Goal: Information Seeking & Learning: Learn about a topic

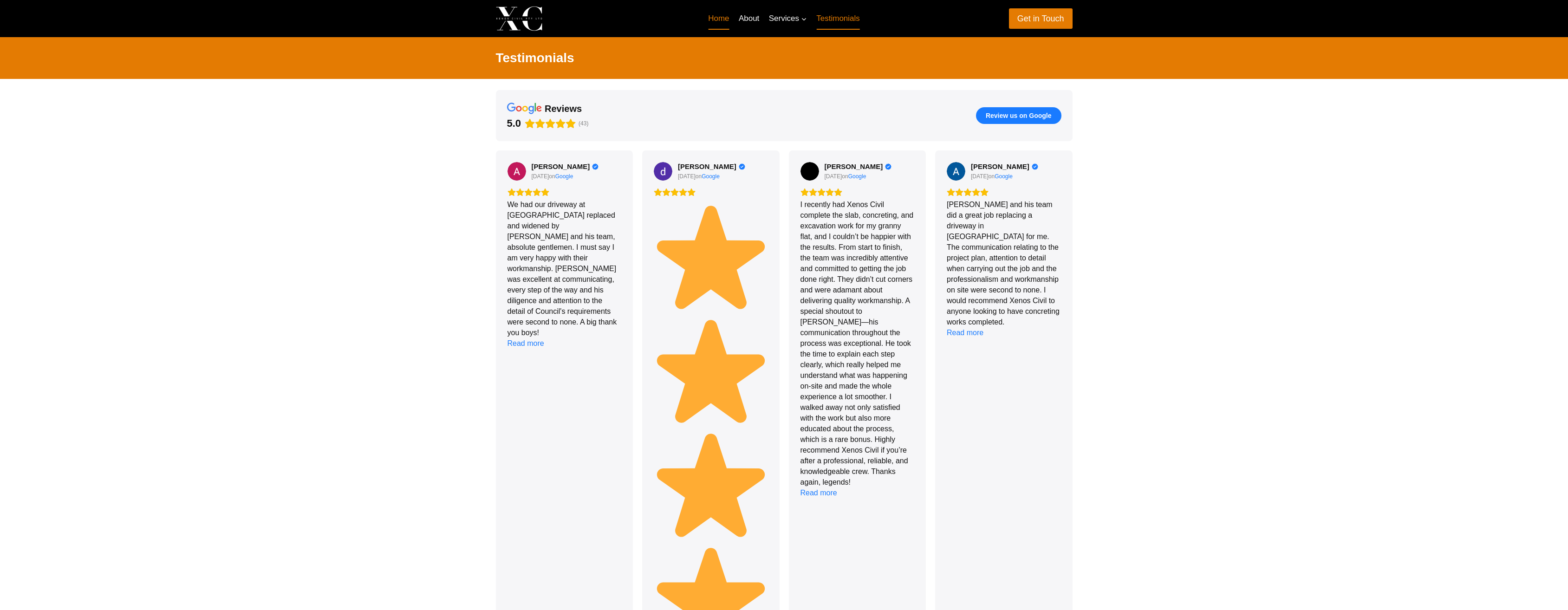
click at [719, 16] on link "Home" at bounding box center [719, 19] width 31 height 22
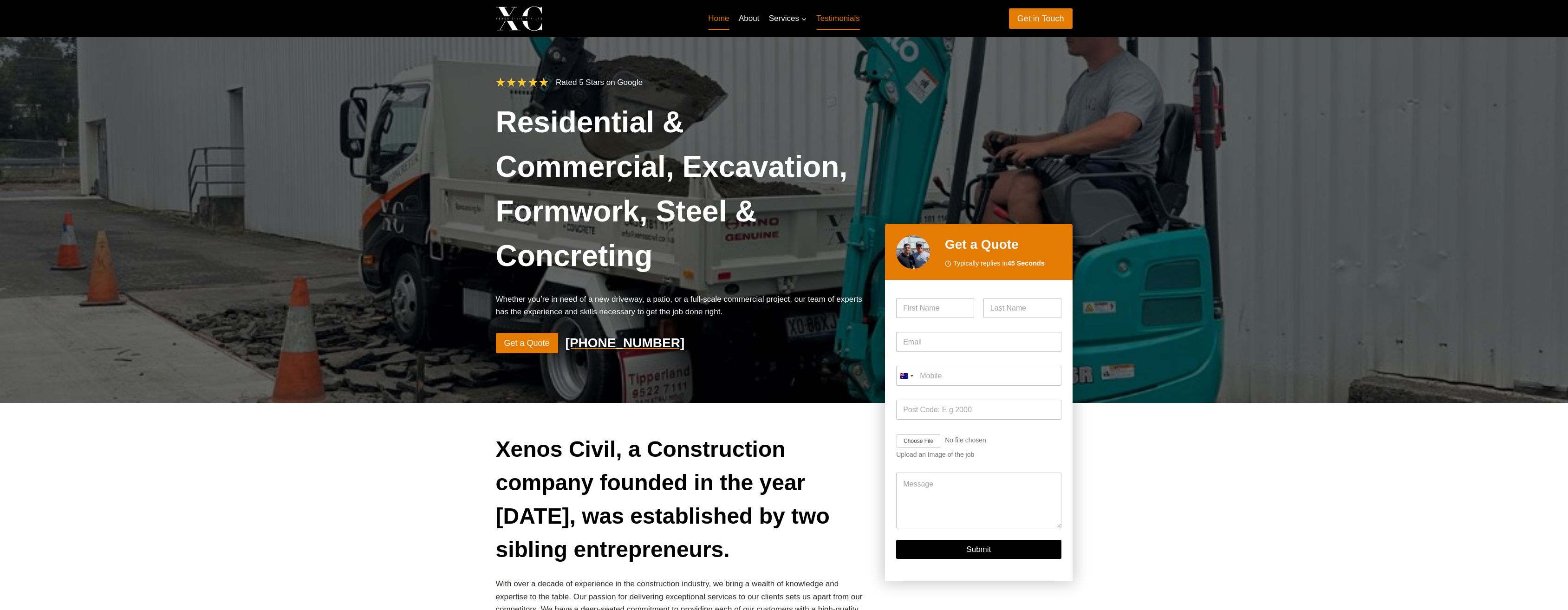
click at [851, 21] on link "Testimonials" at bounding box center [838, 19] width 53 height 22
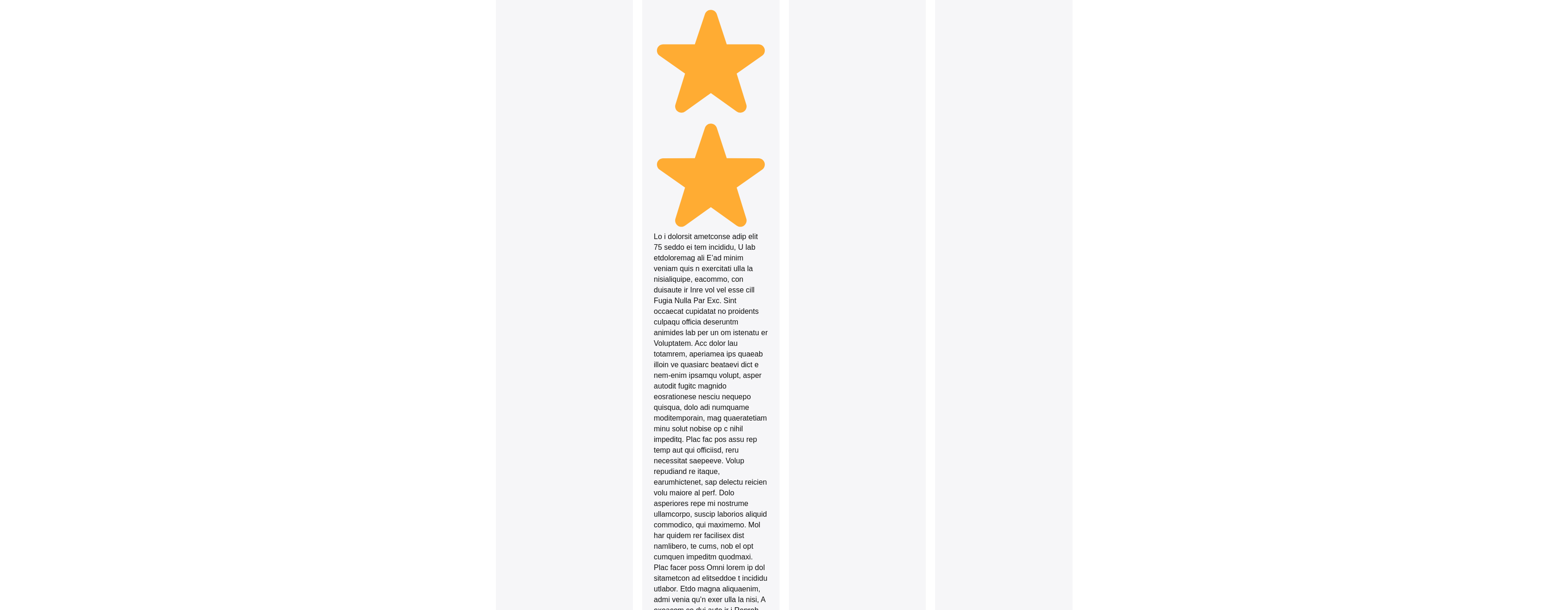
scroll to position [689, 0]
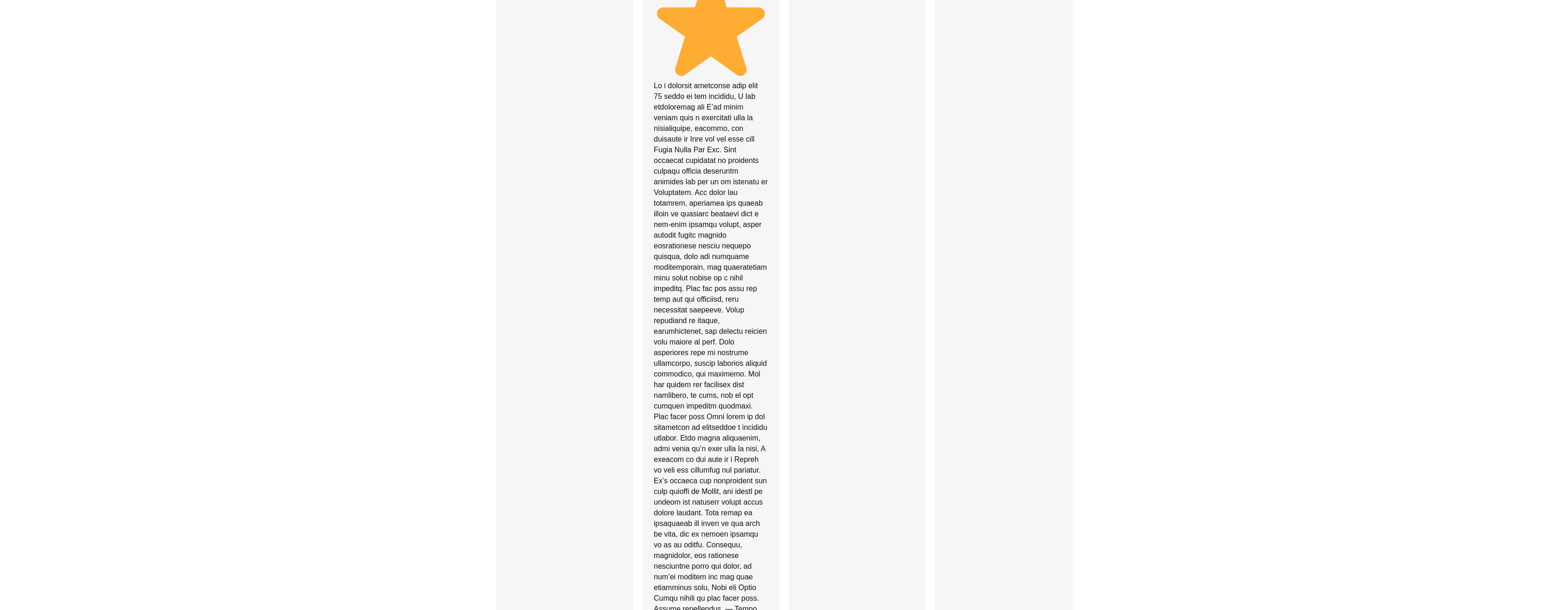
click at [1209, 275] on div "reviews 5.0 (43) Review us on Google Adrian Revell 12 days ago on Google We had…" at bounding box center [784, 149] width 1568 height 1518
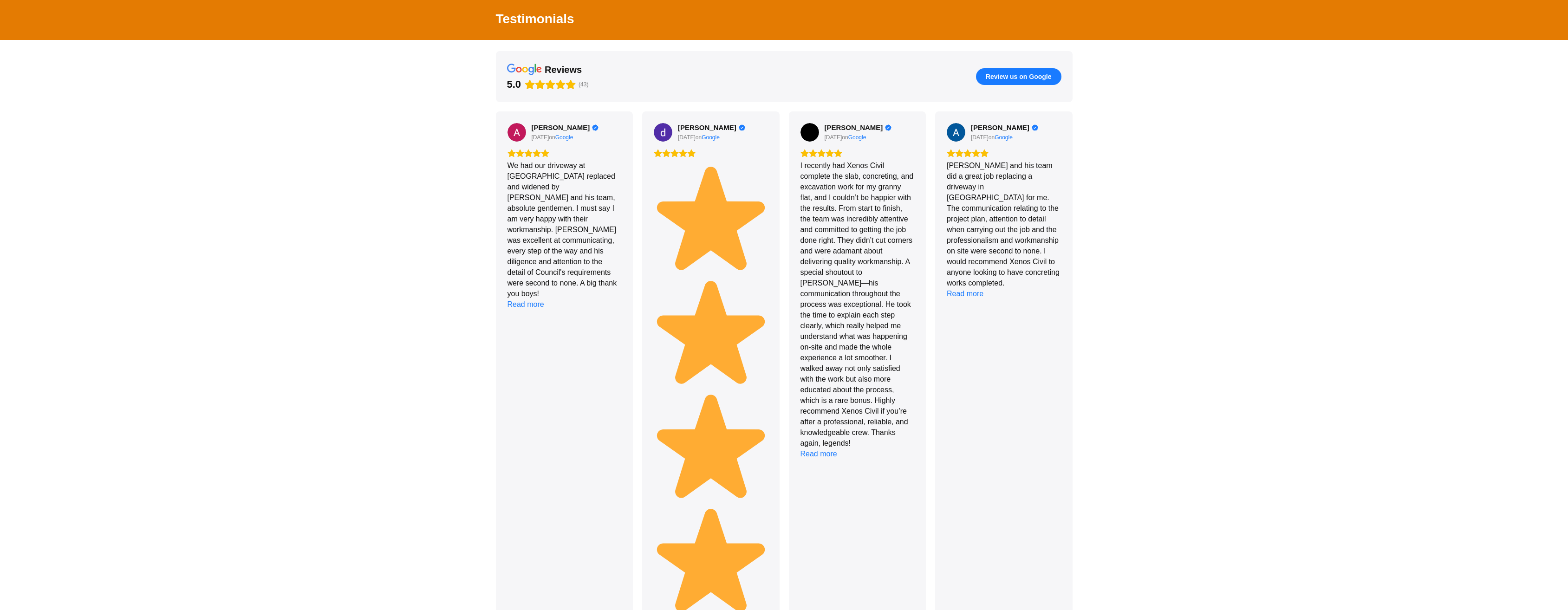
scroll to position [0, 0]
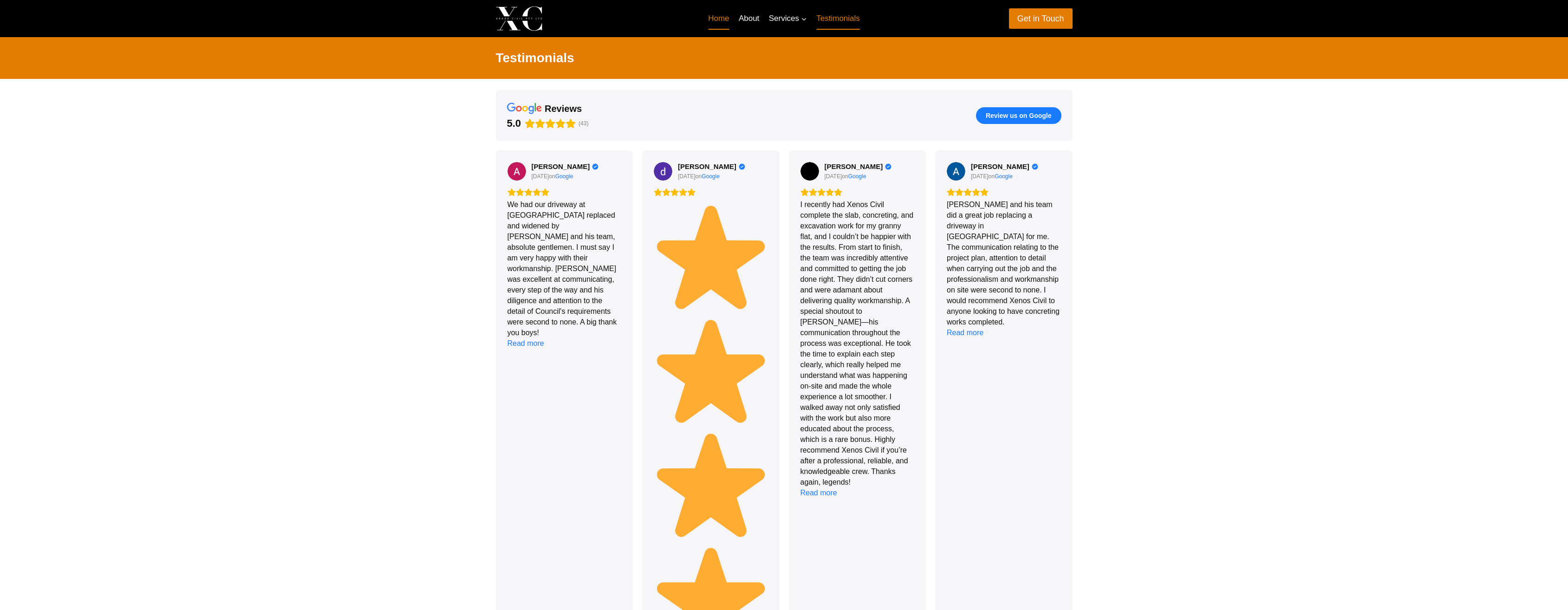
click at [724, 16] on link "Home" at bounding box center [719, 19] width 31 height 22
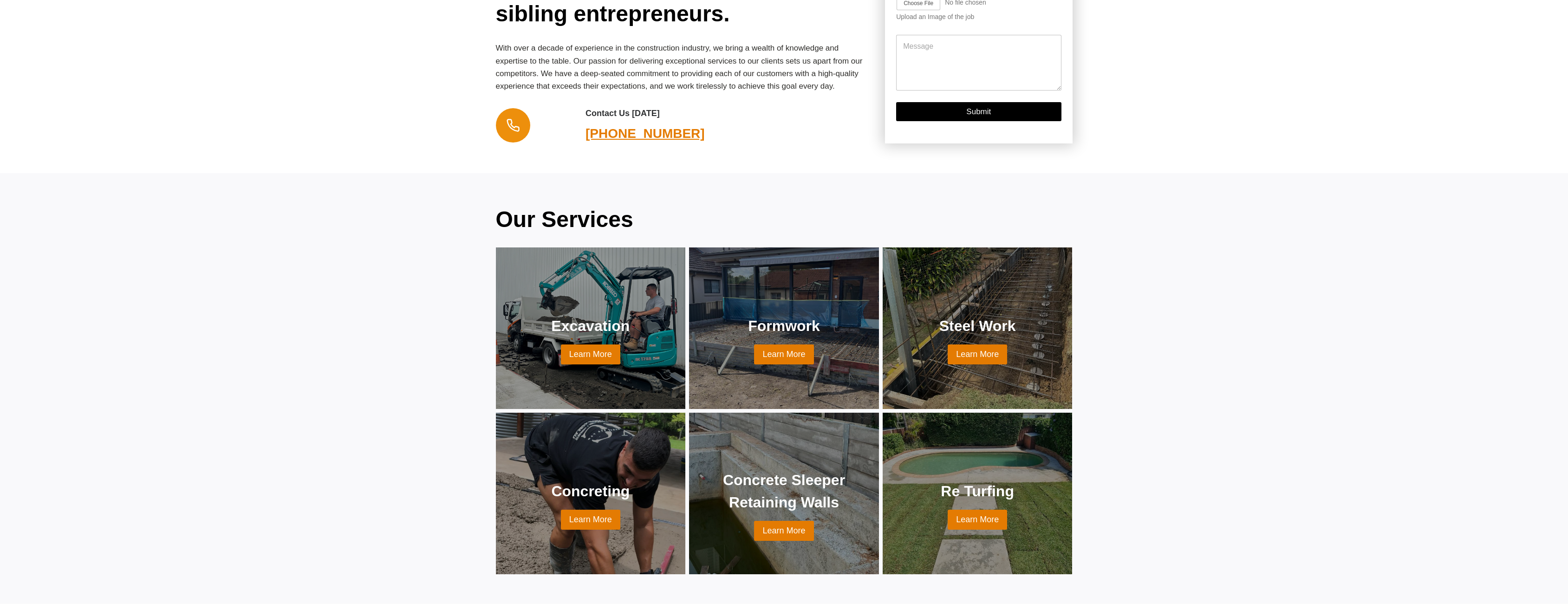
scroll to position [510, 0]
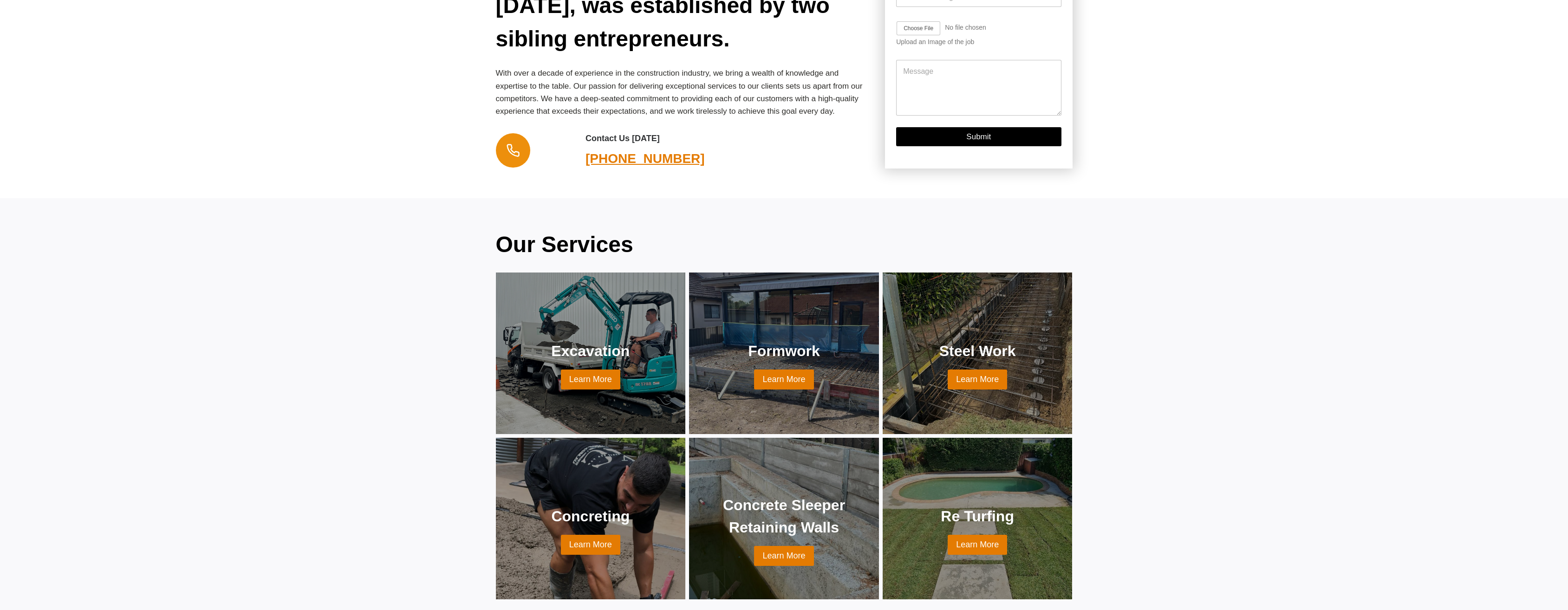
click at [611, 374] on link at bounding box center [590, 353] width 168 height 139
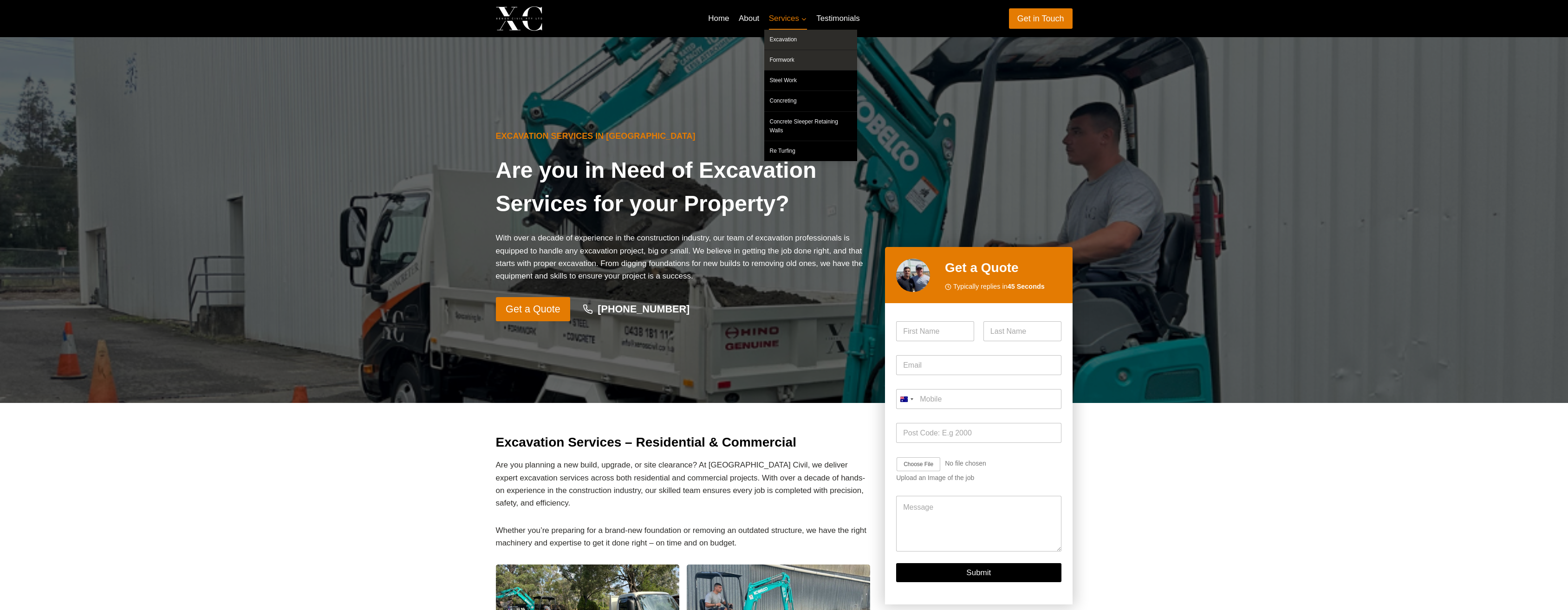
click at [791, 57] on link "Formwork" at bounding box center [810, 60] width 93 height 20
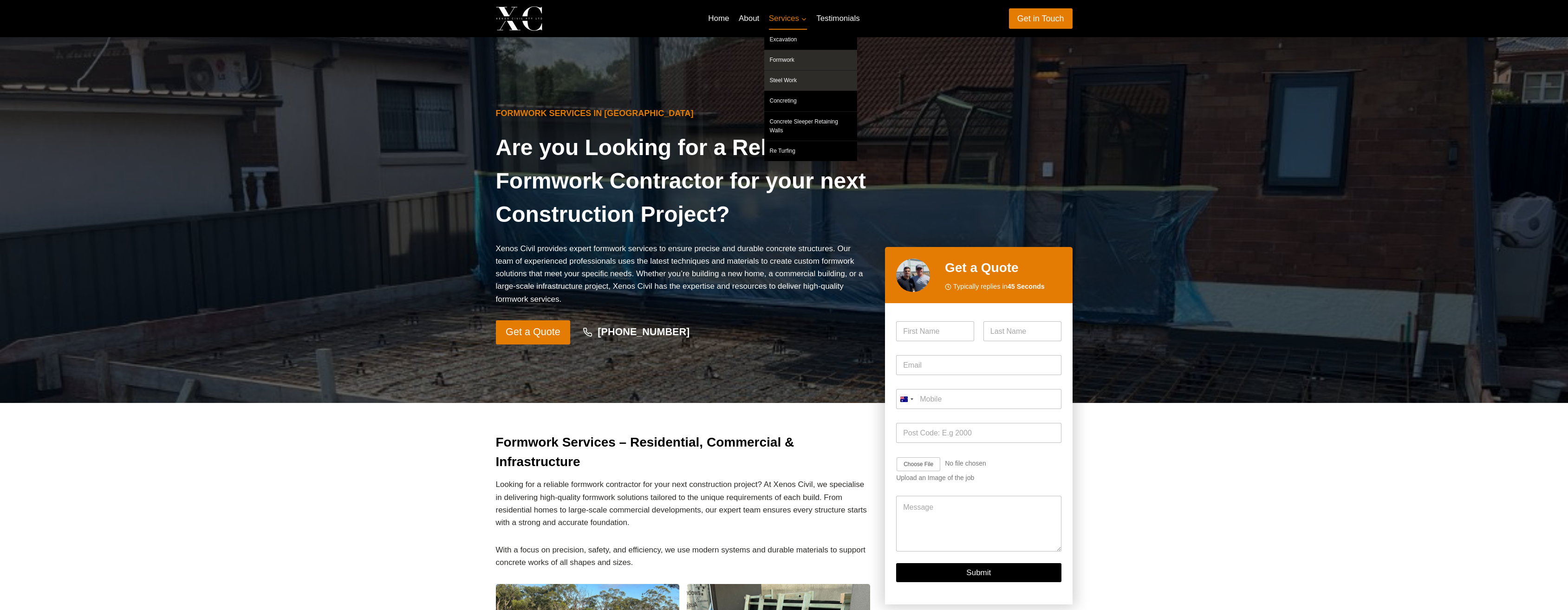
click at [793, 83] on link "Steel Work" at bounding box center [810, 80] width 93 height 20
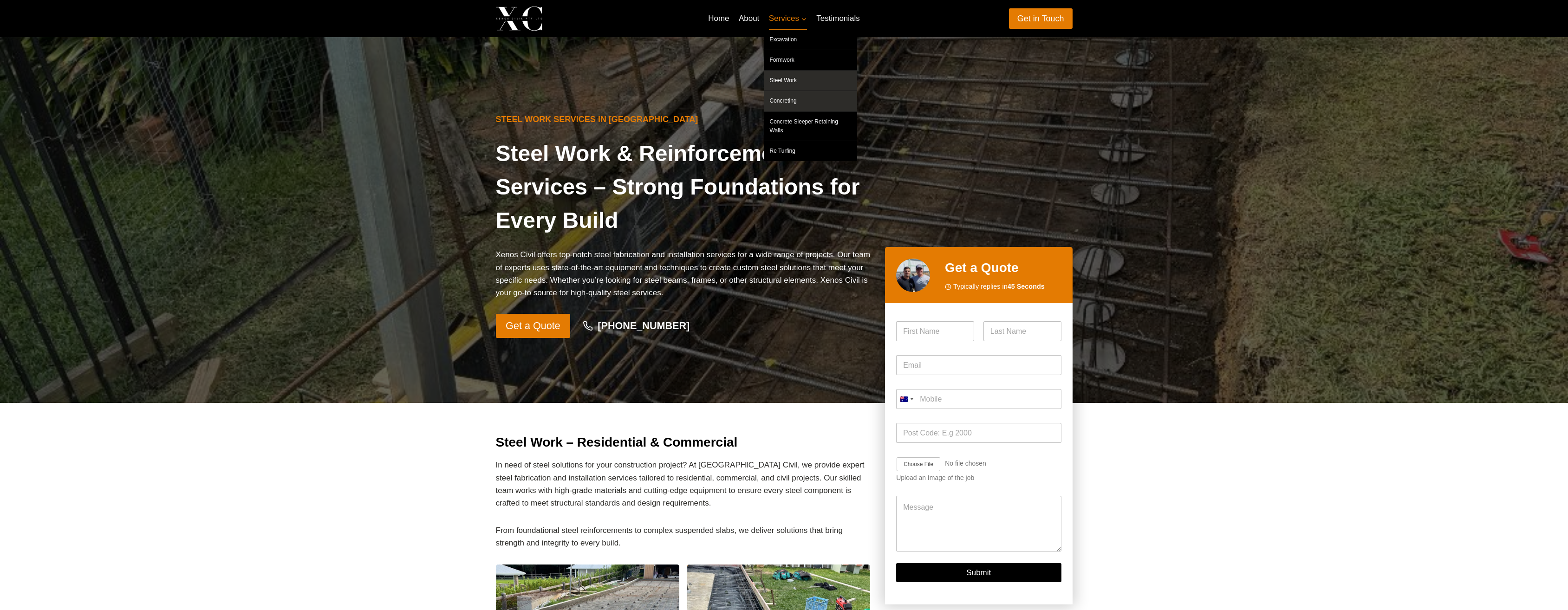
click at [793, 98] on link "Concreting" at bounding box center [810, 101] width 93 height 20
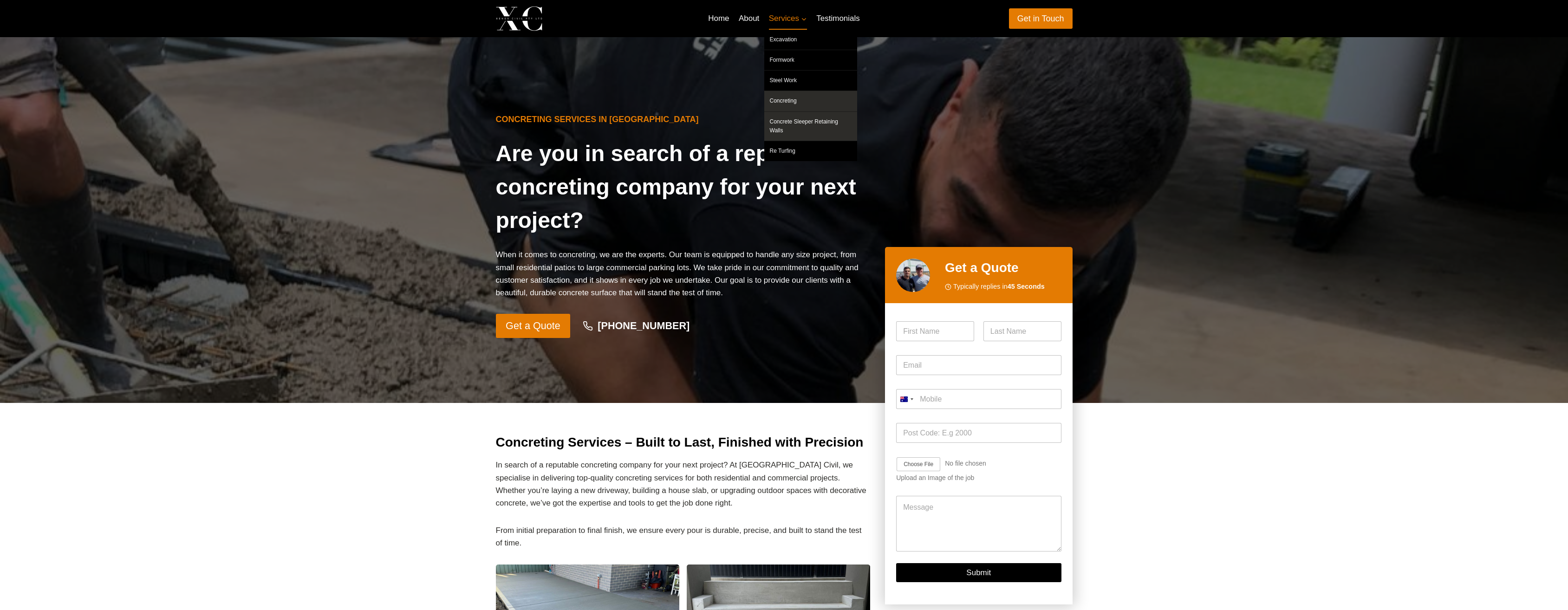
click at [791, 126] on link "Concrete Sleeper Retaining Walls" at bounding box center [810, 126] width 93 height 29
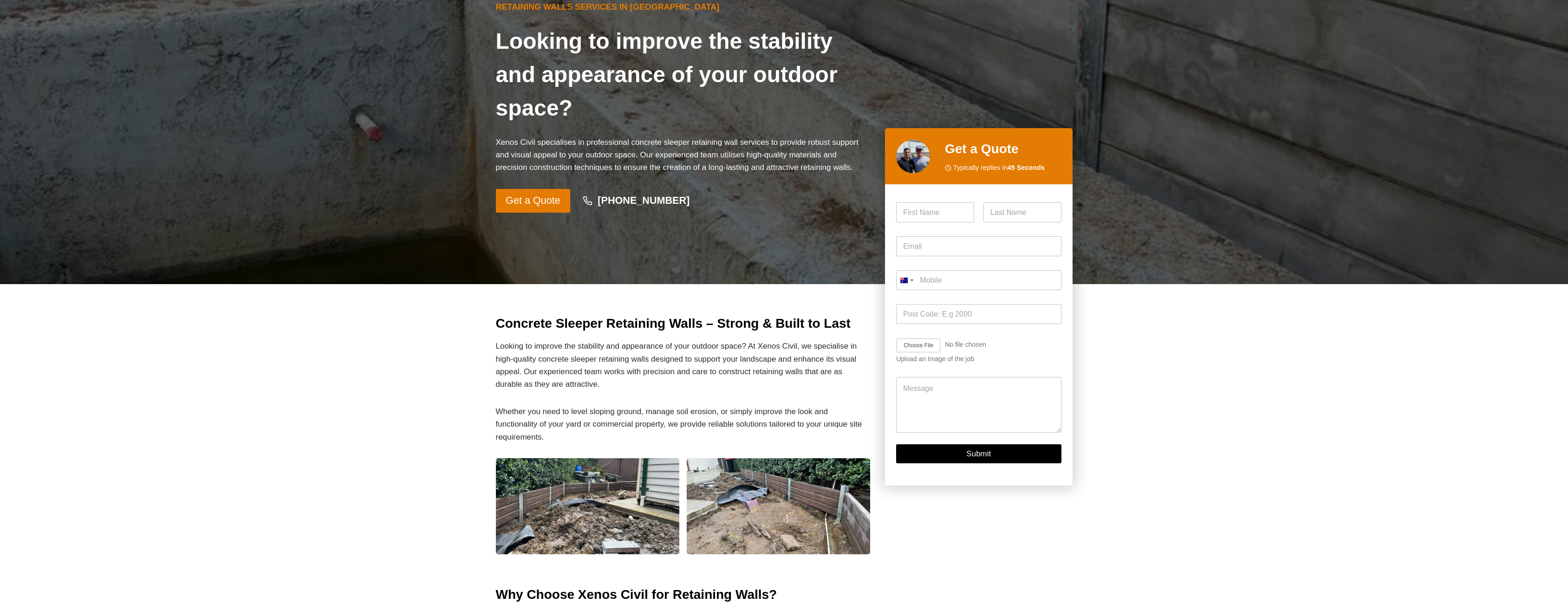
scroll to position [93, 0]
